Goal: Task Accomplishment & Management: Manage account settings

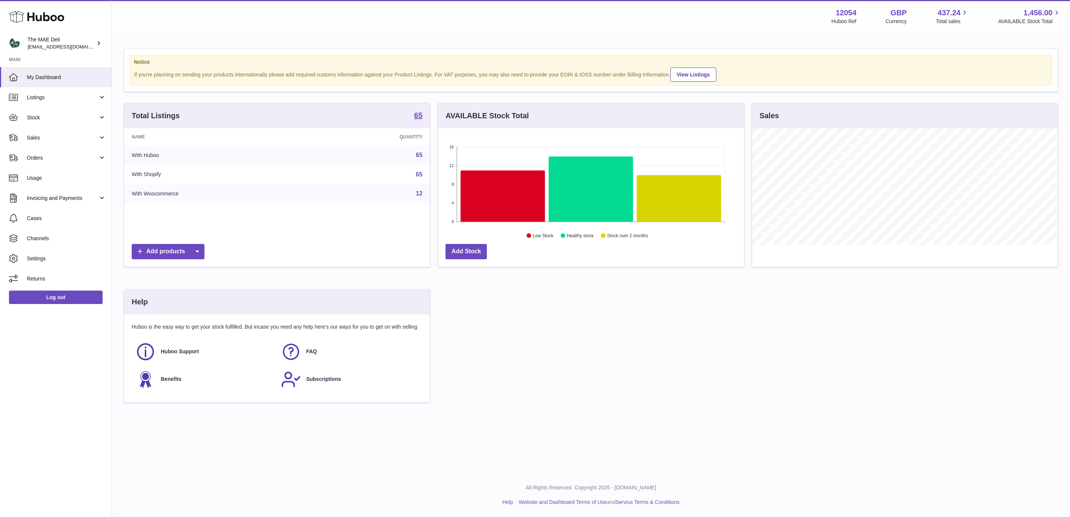
scroll to position [116, 305]
click at [57, 119] on span "Stock" at bounding box center [62, 117] width 71 height 7
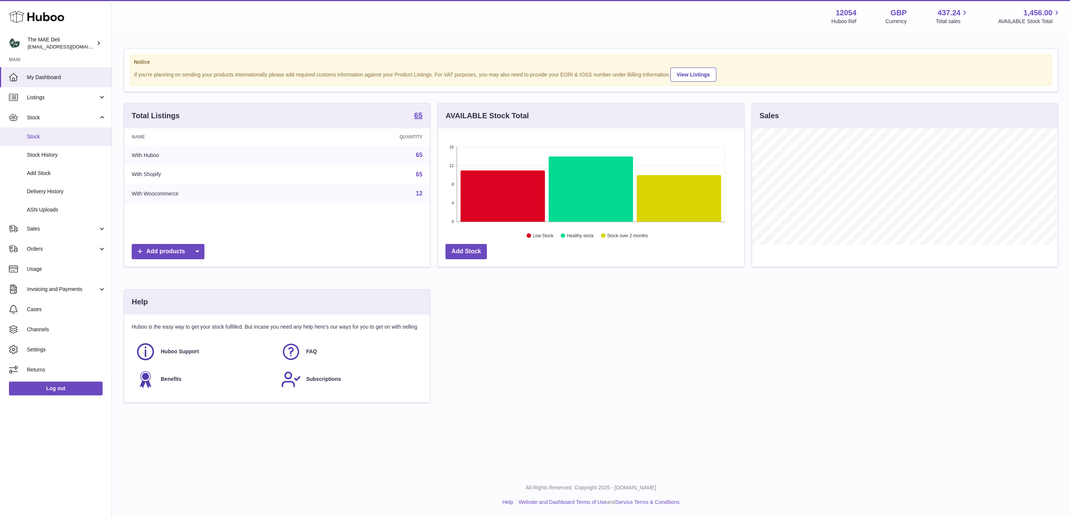
click at [48, 134] on span "Stock" at bounding box center [66, 136] width 79 height 7
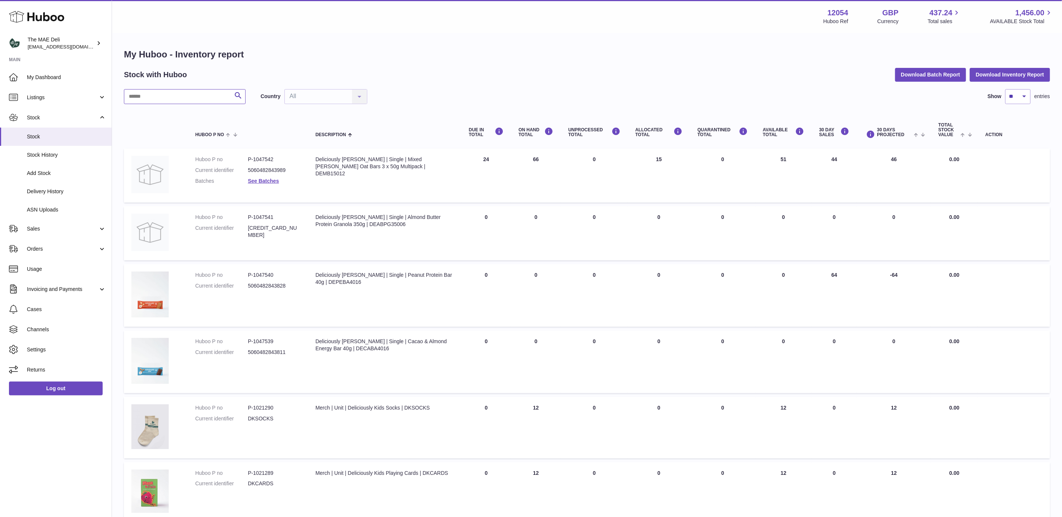
click at [168, 91] on input "text" at bounding box center [185, 96] width 122 height 15
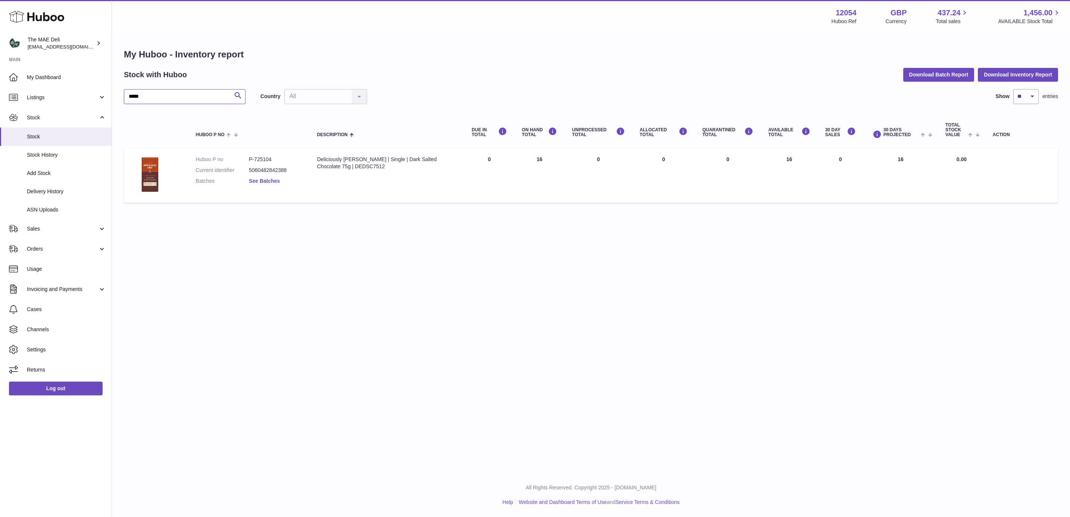
type input "*****"
click at [274, 178] on link "See Batches" at bounding box center [264, 181] width 31 height 6
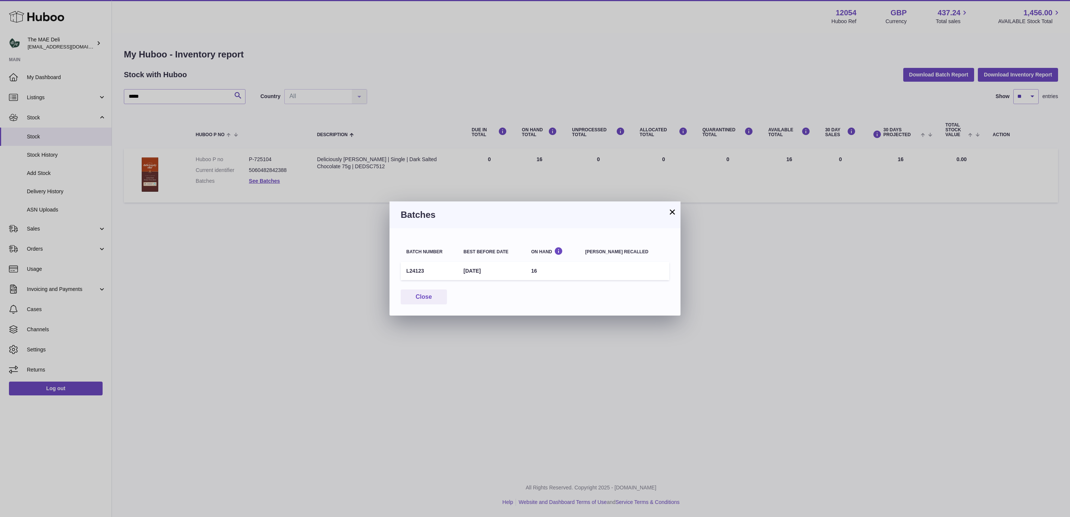
click at [673, 210] on button "×" at bounding box center [672, 212] width 9 height 9
